Goal: Transaction & Acquisition: Purchase product/service

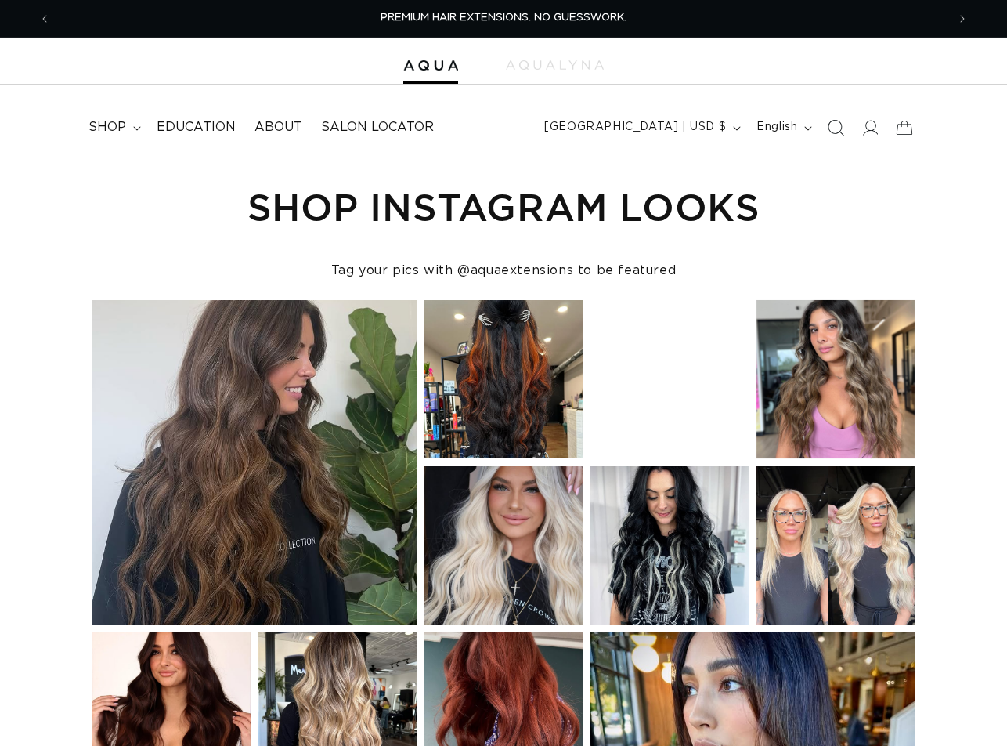
click at [836, 125] on icon "Search" at bounding box center [836, 127] width 16 height 16
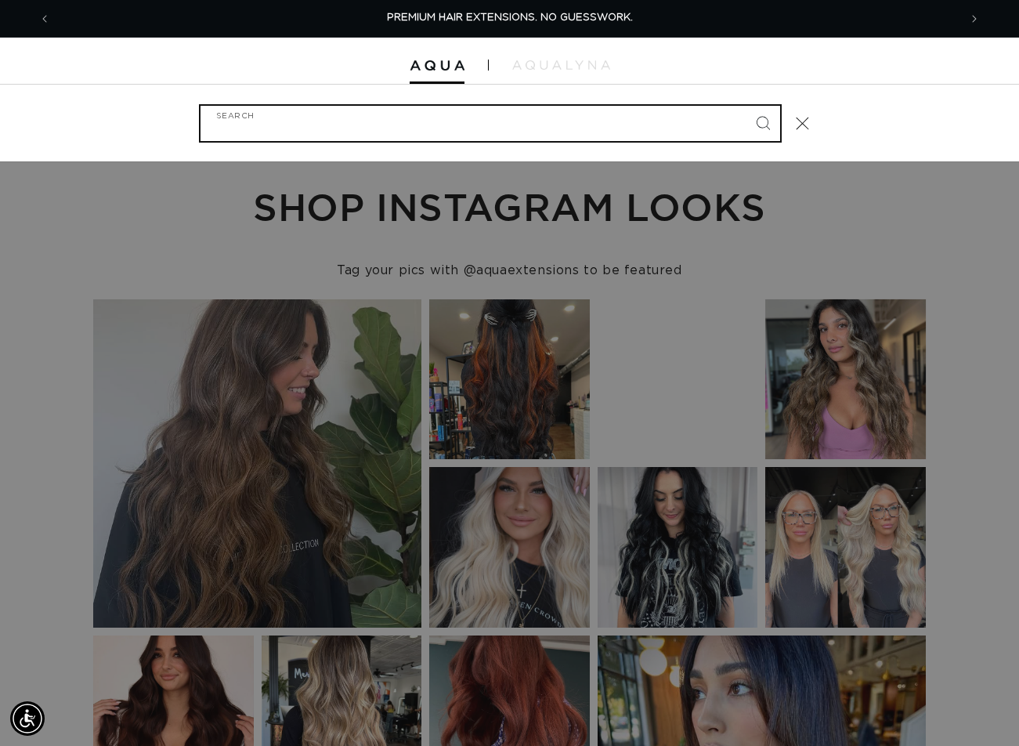
paste input "18" FUSION #4/22 ROOTED"
type input "18" FUSION #4/22 ROOTED"
click at [746, 106] on button "Search" at bounding box center [763, 123] width 34 height 34
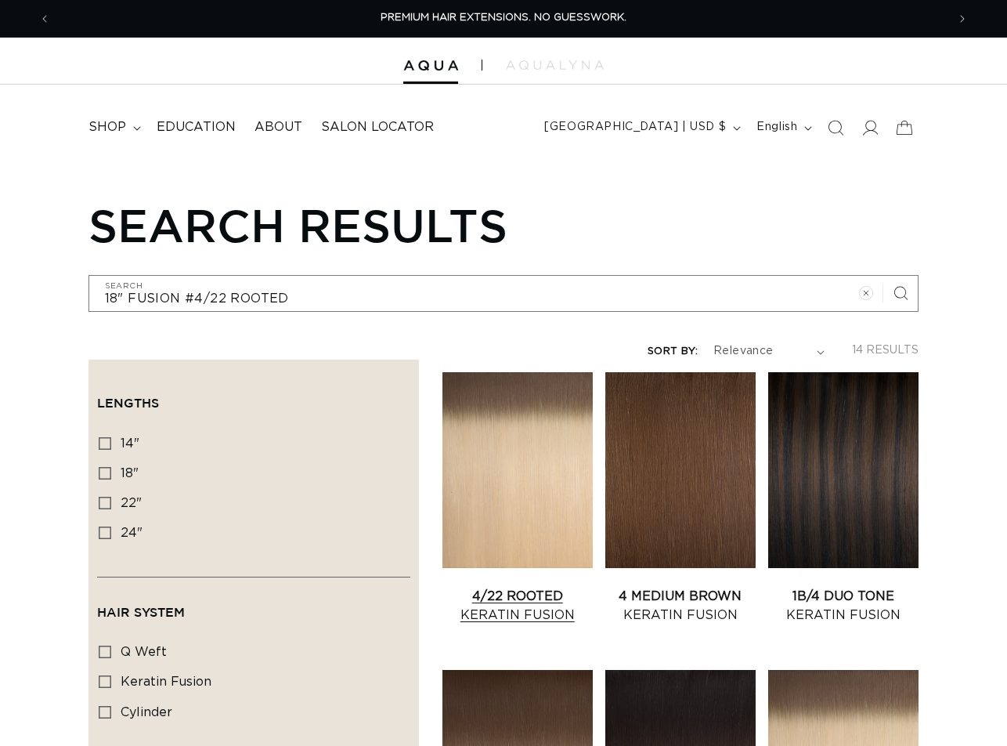
click at [519, 587] on link "4/22 Rooted Keratin Fusion" at bounding box center [518, 606] width 150 height 38
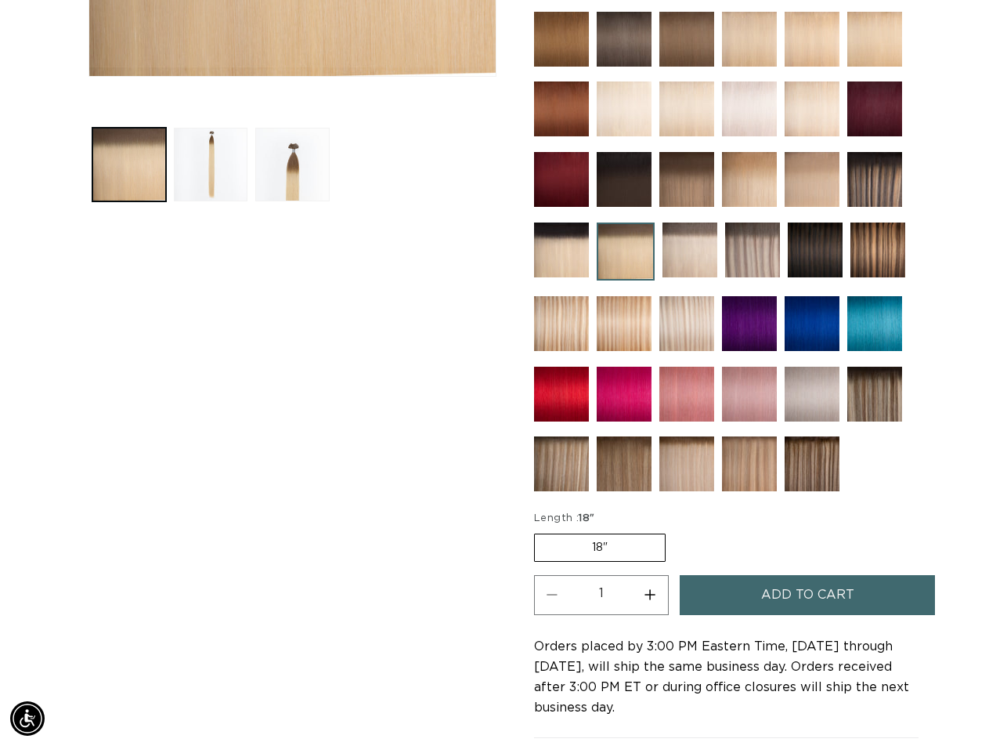
click at [645, 591] on button "Increase quantity for 4/22 Rooted - Keratin Fusion" at bounding box center [650, 595] width 35 height 40
type input "2"
click at [752, 597] on button "Add to cart" at bounding box center [807, 595] width 255 height 40
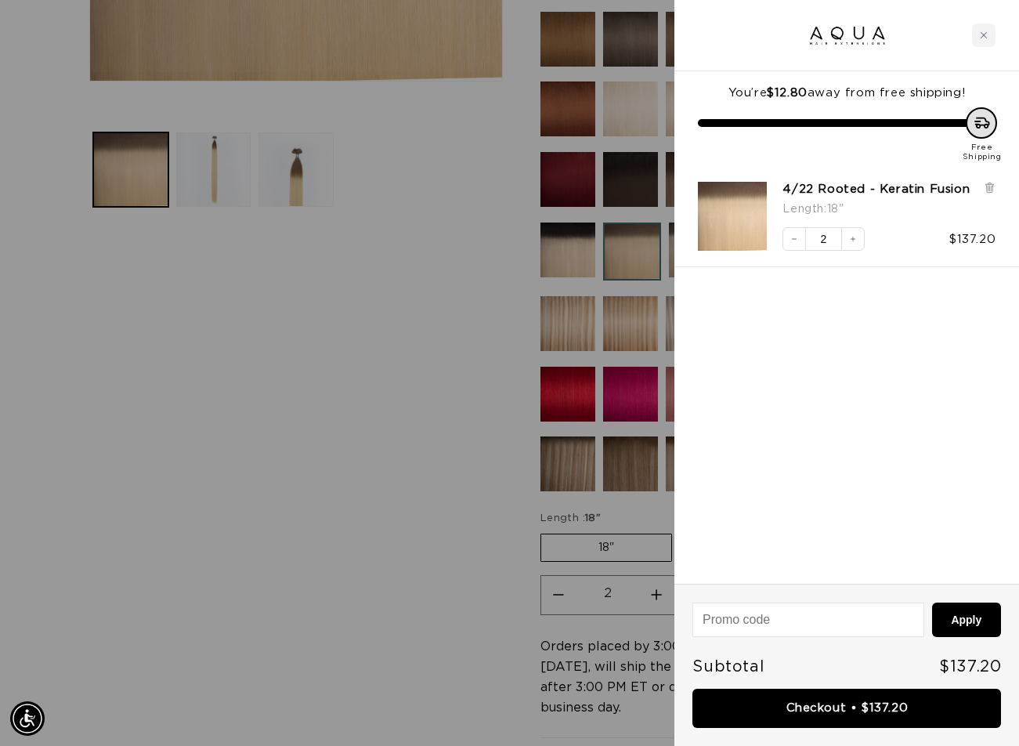
click at [139, 725] on div at bounding box center [509, 373] width 1019 height 746
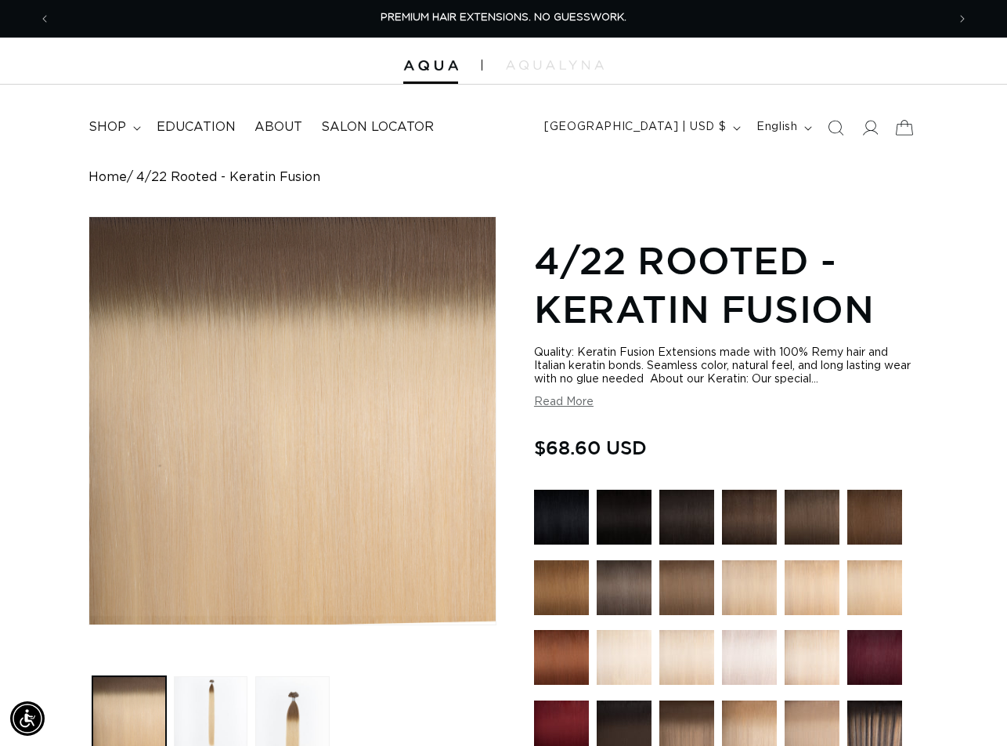
click at [901, 128] on icon at bounding box center [905, 127] width 37 height 37
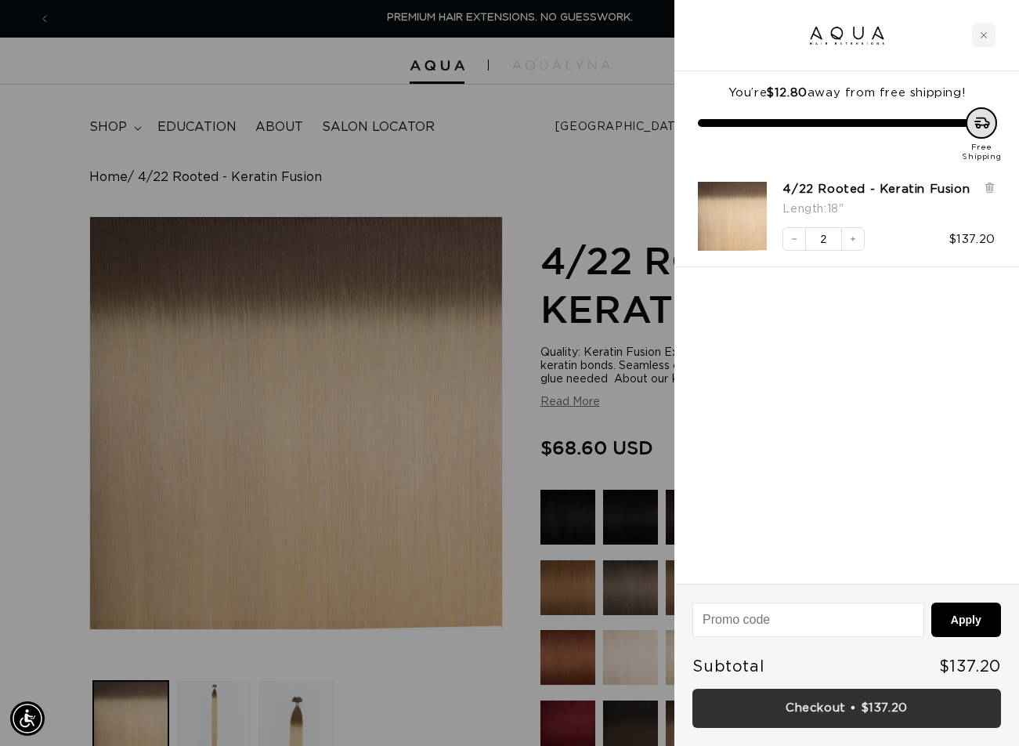
click at [880, 707] on link "Checkout • $137.20" at bounding box center [846, 709] width 309 height 40
